Goal: Browse casually

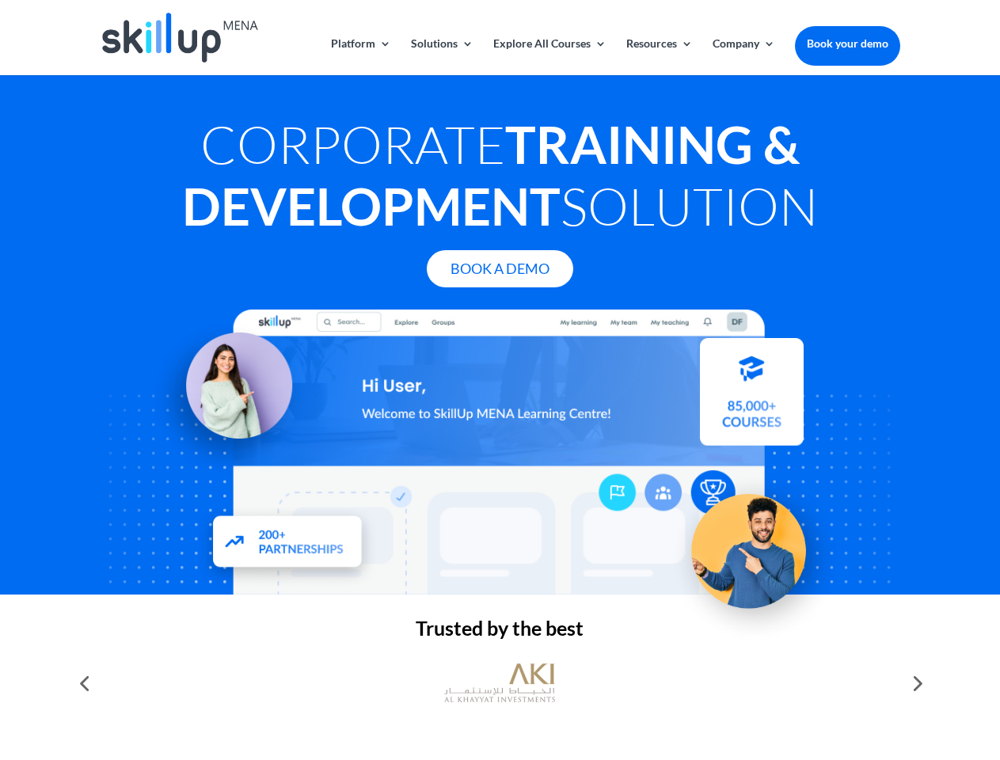
click at [499, 380] on div at bounding box center [499, 452] width 799 height 285
click at [441, 56] on link "Solutions" at bounding box center [442, 56] width 63 height 37
click at [549, 56] on link "Explore All Courses" at bounding box center [549, 56] width 113 height 37
click at [658, 56] on link "Resources" at bounding box center [659, 56] width 66 height 37
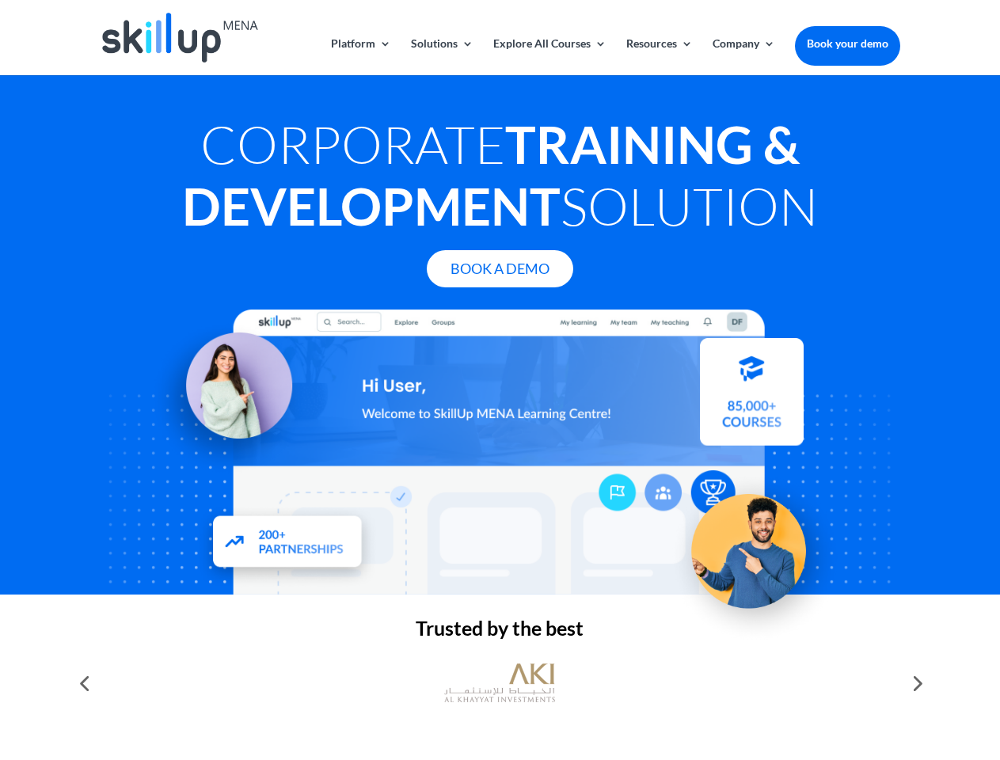
click at [743, 56] on link "Company" at bounding box center [743, 56] width 63 height 37
click at [499, 683] on img at bounding box center [499, 682] width 111 height 55
